Goal: Communication & Community: Answer question/provide support

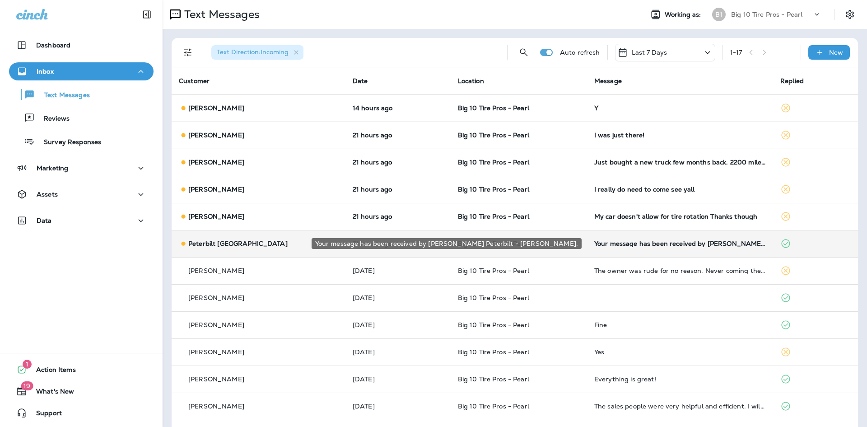
click at [639, 245] on div "Your message has been received by [PERSON_NAME] Peterbilt - [PERSON_NAME]." at bounding box center [680, 243] width 172 height 7
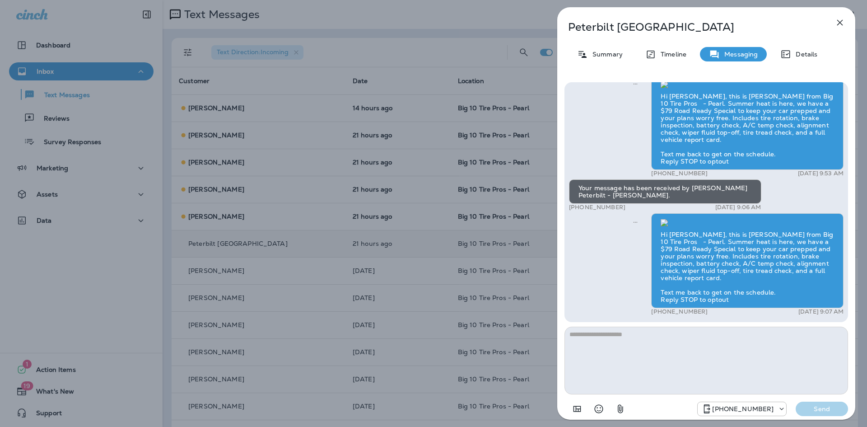
click at [841, 19] on icon "button" at bounding box center [840, 22] width 11 height 11
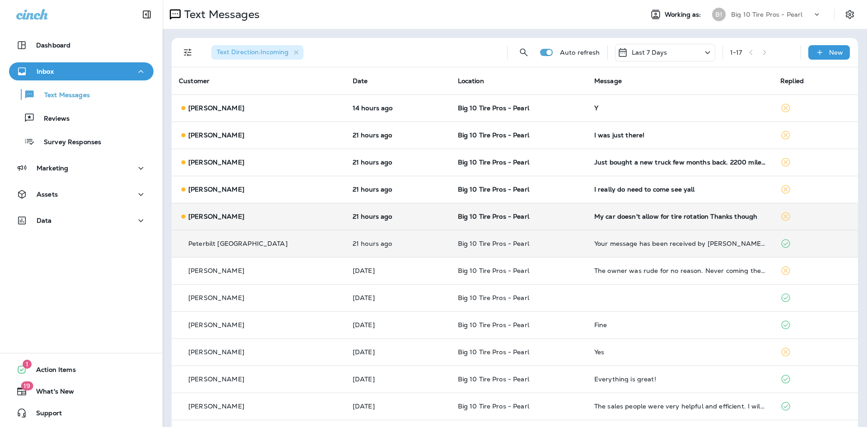
click at [662, 219] on div "My car doesn't allow for tire rotation Thanks though" at bounding box center [680, 216] width 172 height 7
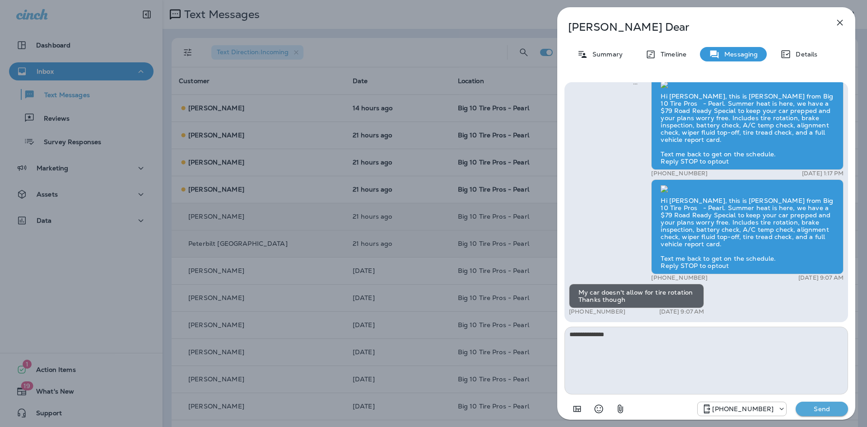
type textarea "**********"
click at [816, 404] on button "Send" at bounding box center [822, 408] width 52 height 14
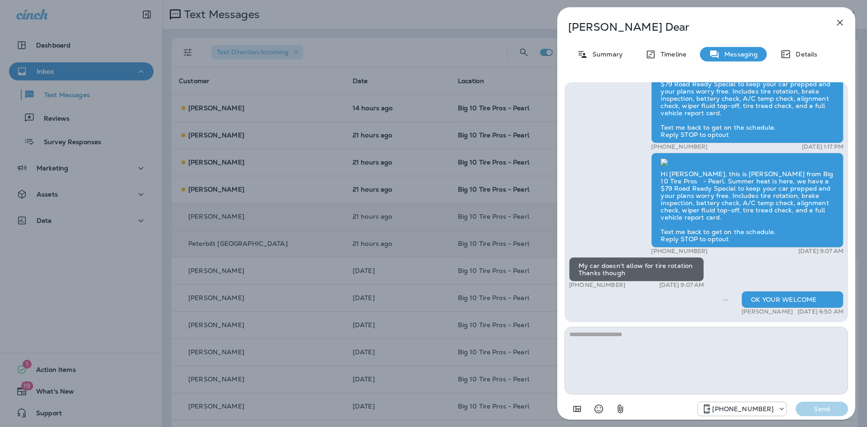
click at [840, 24] on icon "button" at bounding box center [840, 22] width 11 height 11
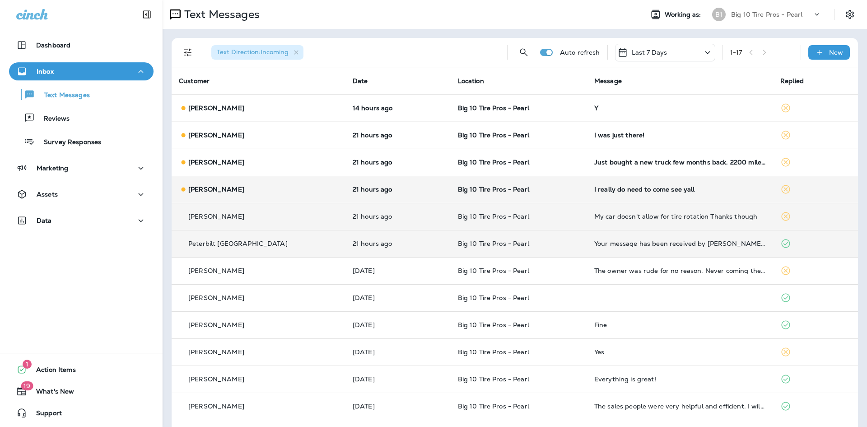
click at [668, 190] on div "I really do need to come see yall" at bounding box center [680, 189] width 172 height 7
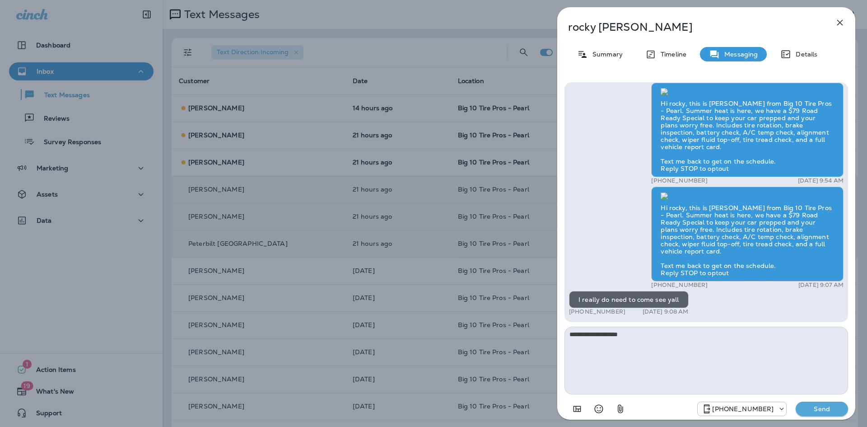
type textarea "**********"
click at [809, 404] on button "Send" at bounding box center [822, 408] width 52 height 14
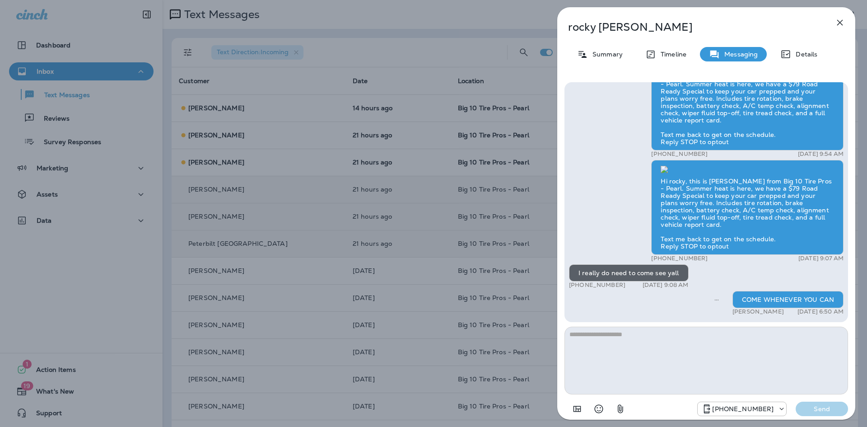
click at [836, 22] on icon "button" at bounding box center [840, 22] width 11 height 11
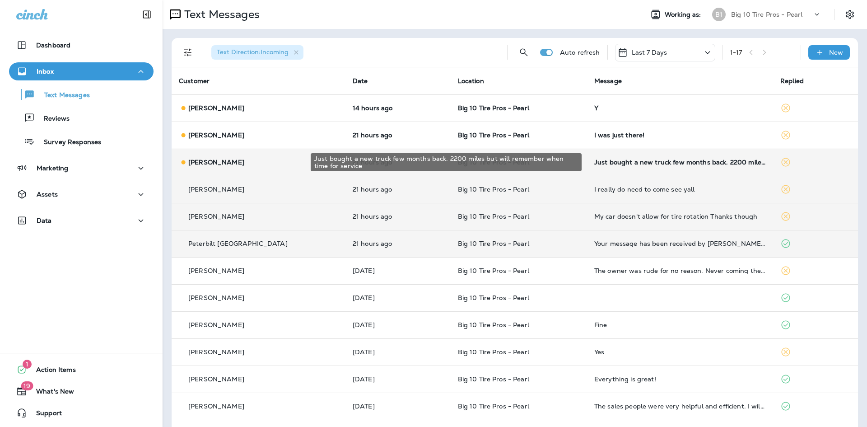
click at [709, 163] on div "Just bought a new truck few months back. 2200 miles but will remember when time…" at bounding box center [680, 162] width 172 height 7
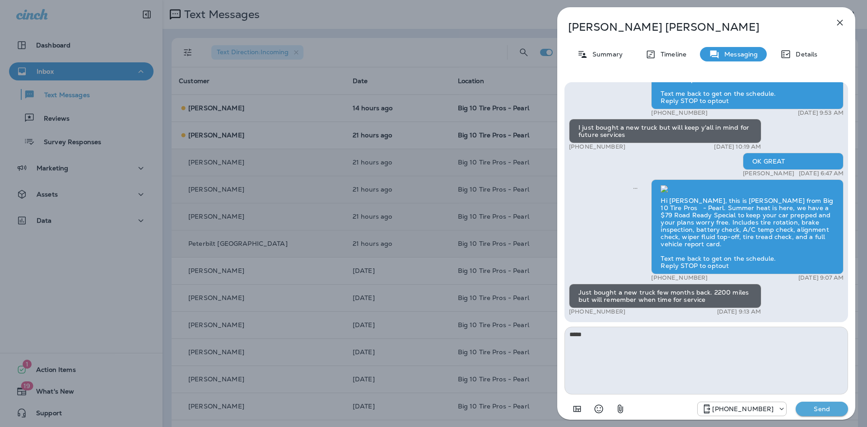
type textarea "*****"
click at [813, 409] on p "Send" at bounding box center [822, 409] width 38 height 8
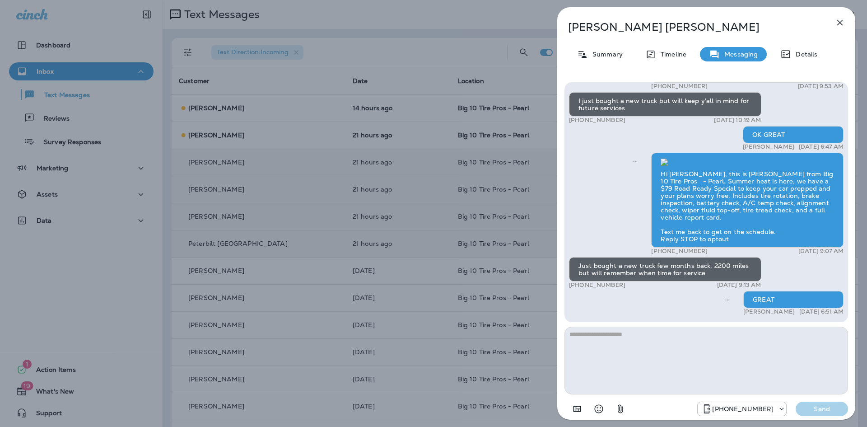
click at [840, 23] on icon "button" at bounding box center [840, 23] width 6 height 6
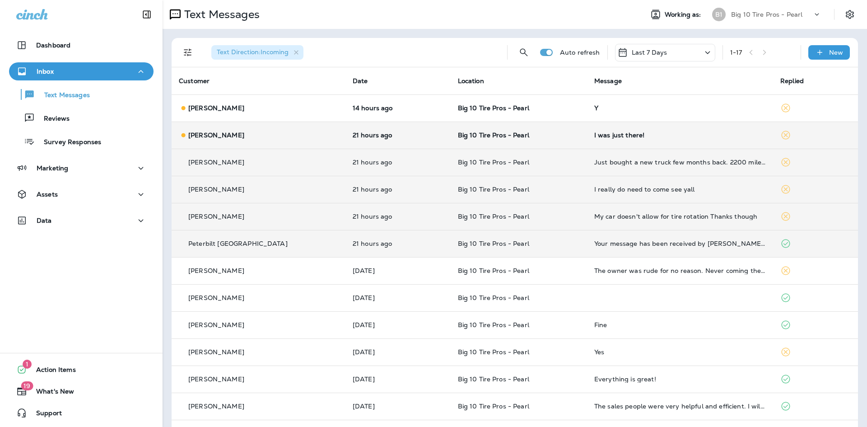
click at [660, 140] on td "I was just there!" at bounding box center [680, 134] width 186 height 27
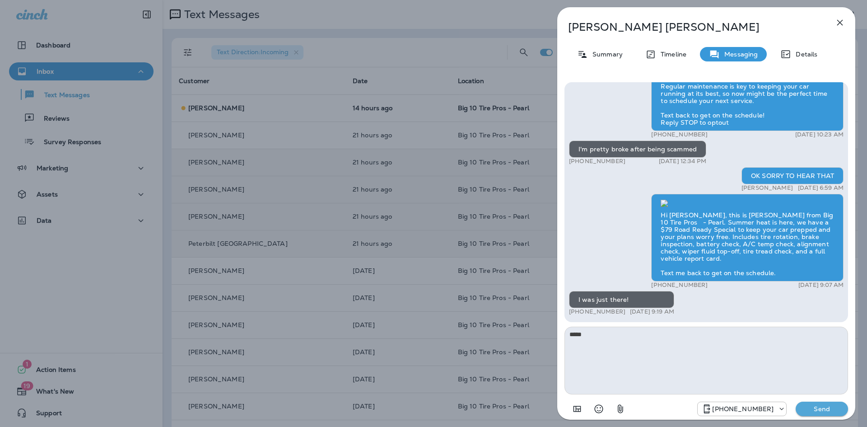
type textarea "*****"
click at [824, 406] on p "Send" at bounding box center [822, 409] width 38 height 8
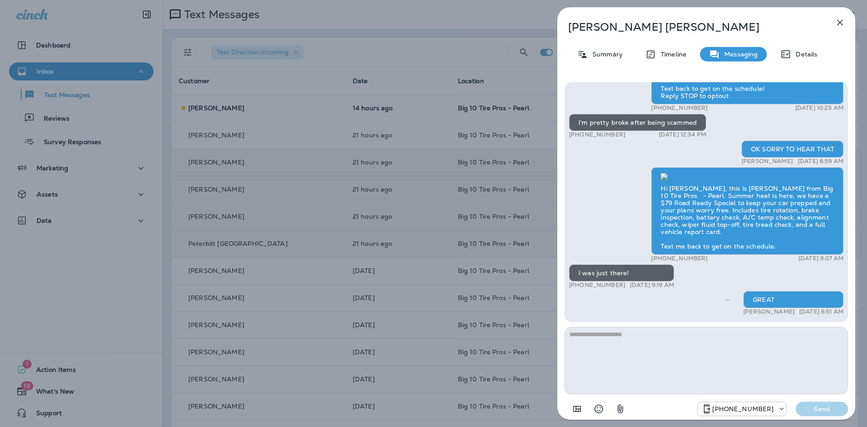
click at [837, 22] on icon "button" at bounding box center [840, 22] width 11 height 11
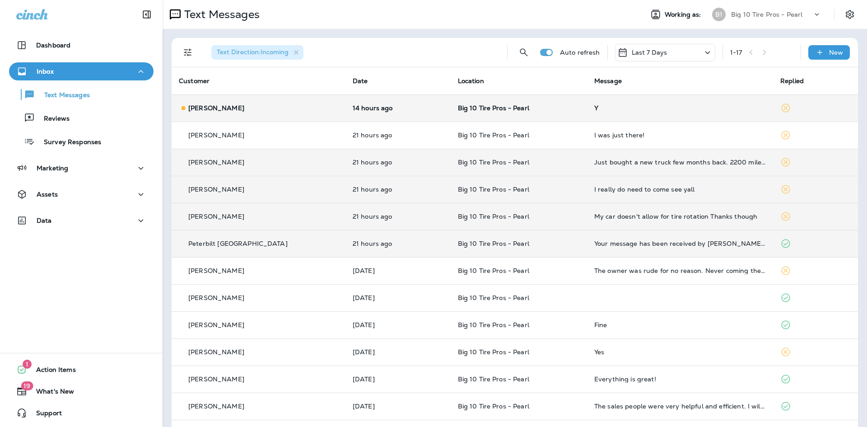
click at [652, 111] on div "Y" at bounding box center [680, 107] width 172 height 7
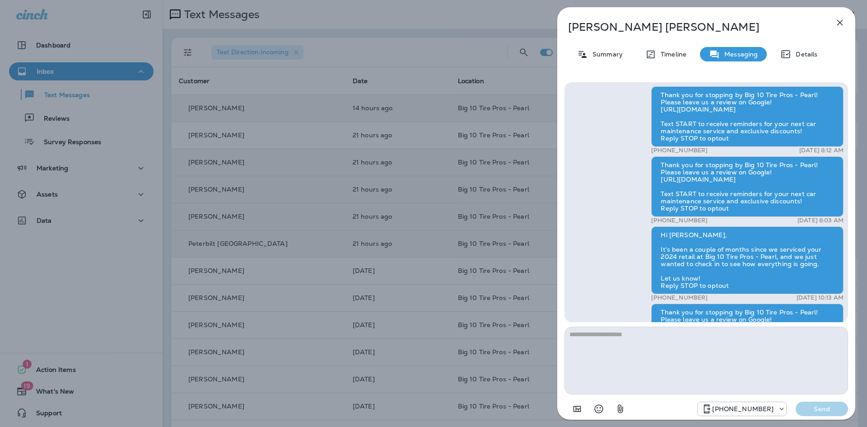
scroll to position [-83, 0]
click at [837, 25] on icon "button" at bounding box center [840, 22] width 11 height 11
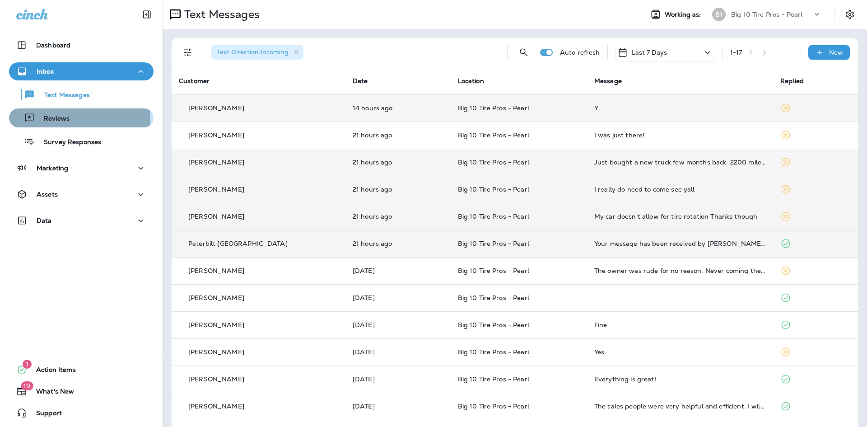
click at [48, 120] on p "Reviews" at bounding box center [52, 119] width 35 height 9
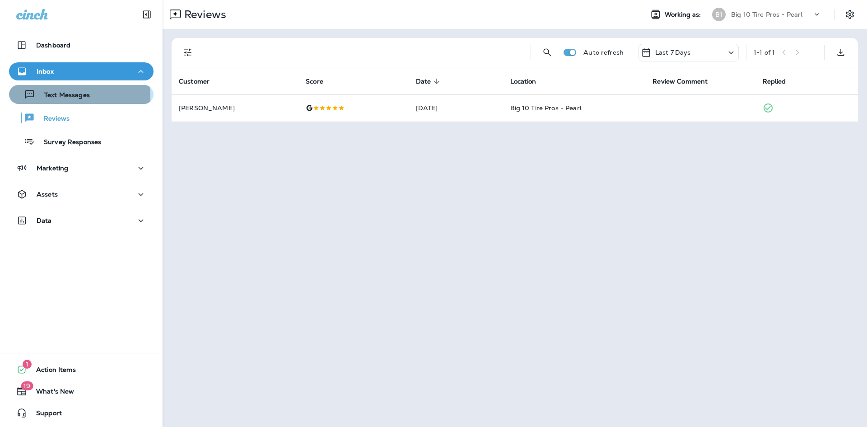
click at [55, 98] on p "Text Messages" at bounding box center [62, 95] width 55 height 9
